Goal: Find specific page/section: Find specific page/section

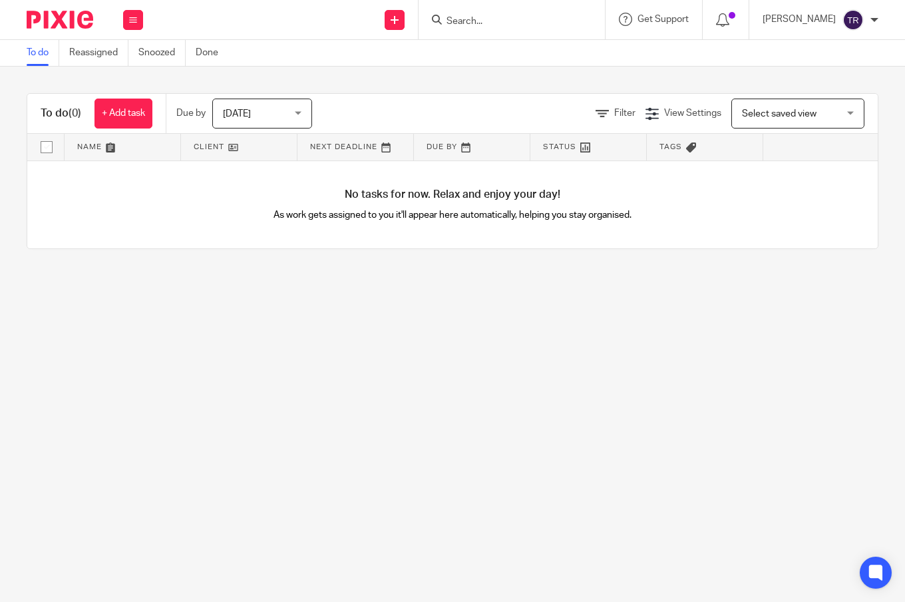
click at [535, 22] on input "Search" at bounding box center [505, 22] width 120 height 12
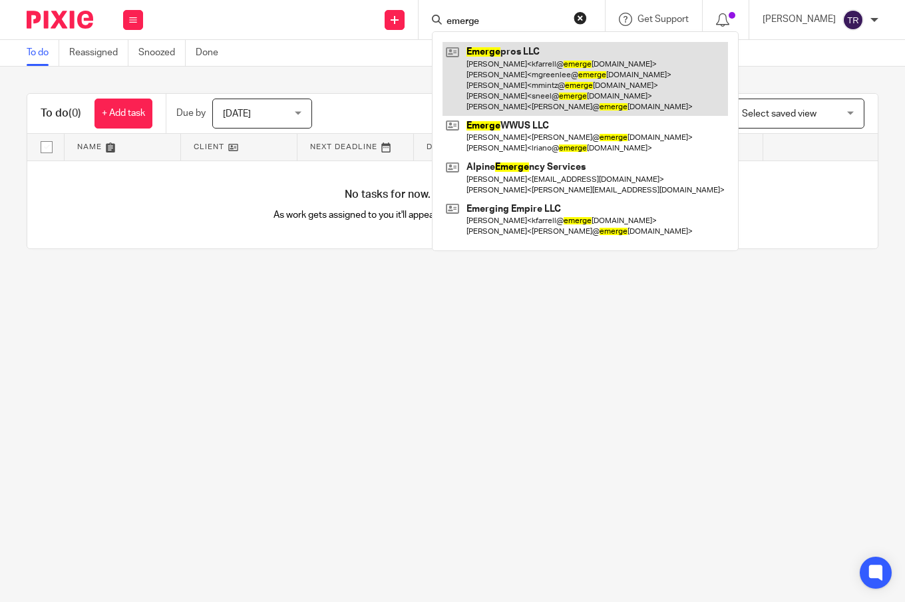
type input "emerge"
click at [528, 54] on link at bounding box center [586, 79] width 286 height 74
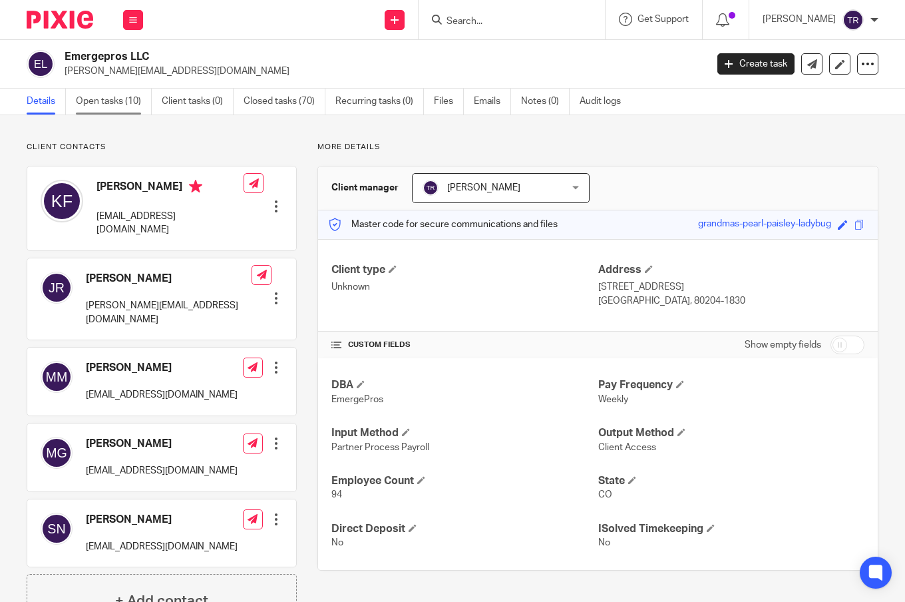
click at [116, 94] on link "Open tasks (10)" at bounding box center [114, 102] width 76 height 26
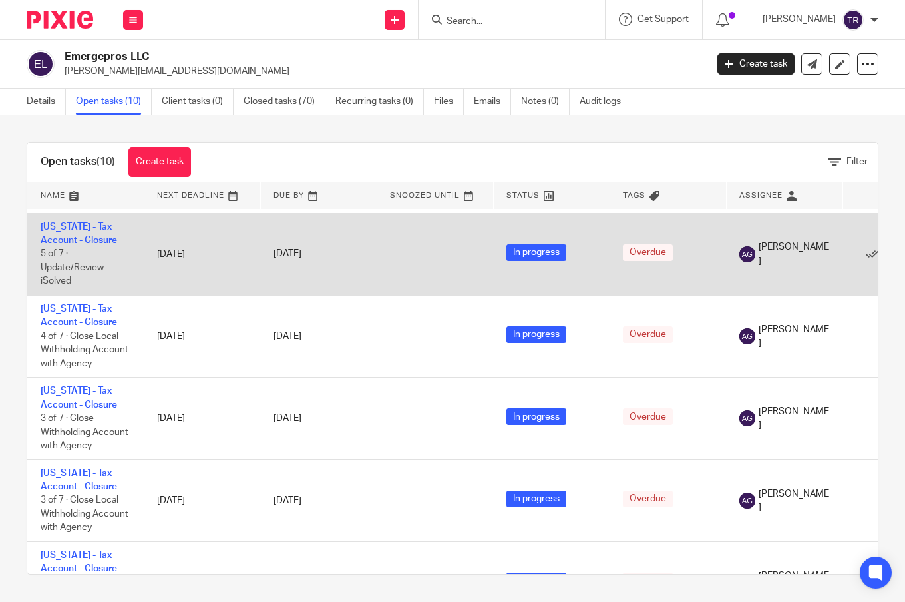
scroll to position [266, 0]
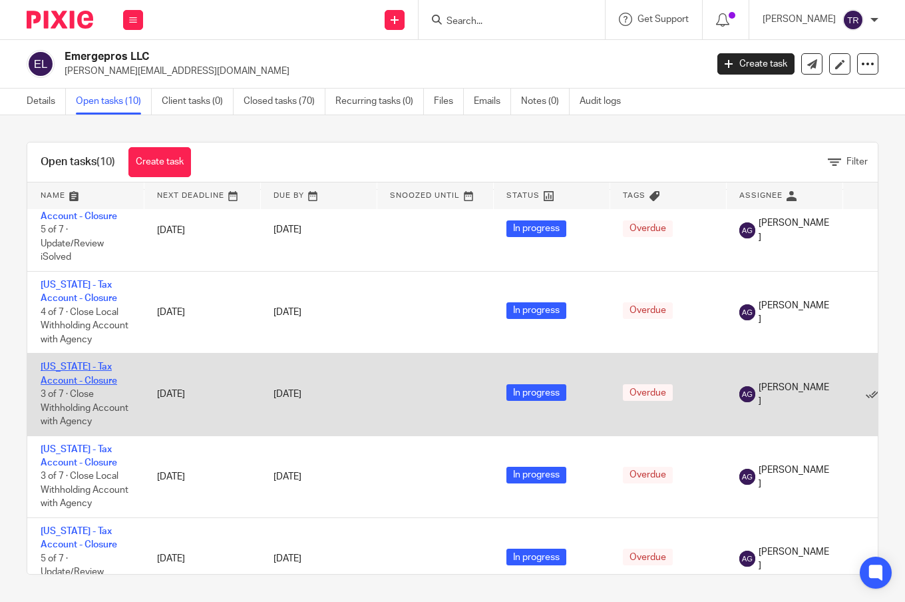
click at [87, 385] on link "Oregon - Tax Account - Closure" at bounding box center [79, 373] width 77 height 23
